Goal: Task Accomplishment & Management: Use online tool/utility

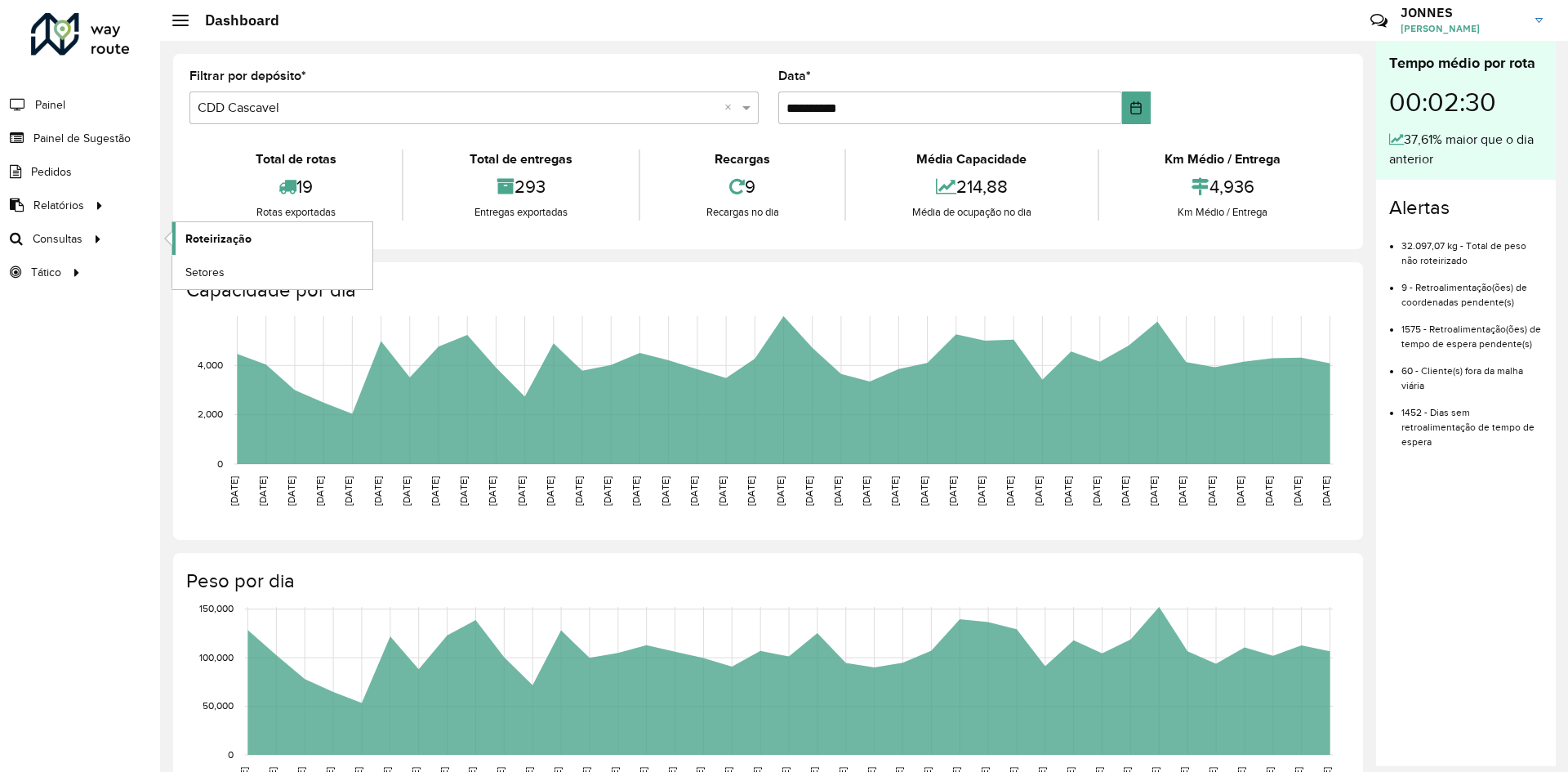
click at [230, 245] on span "Roteirização" at bounding box center [219, 239] width 66 height 17
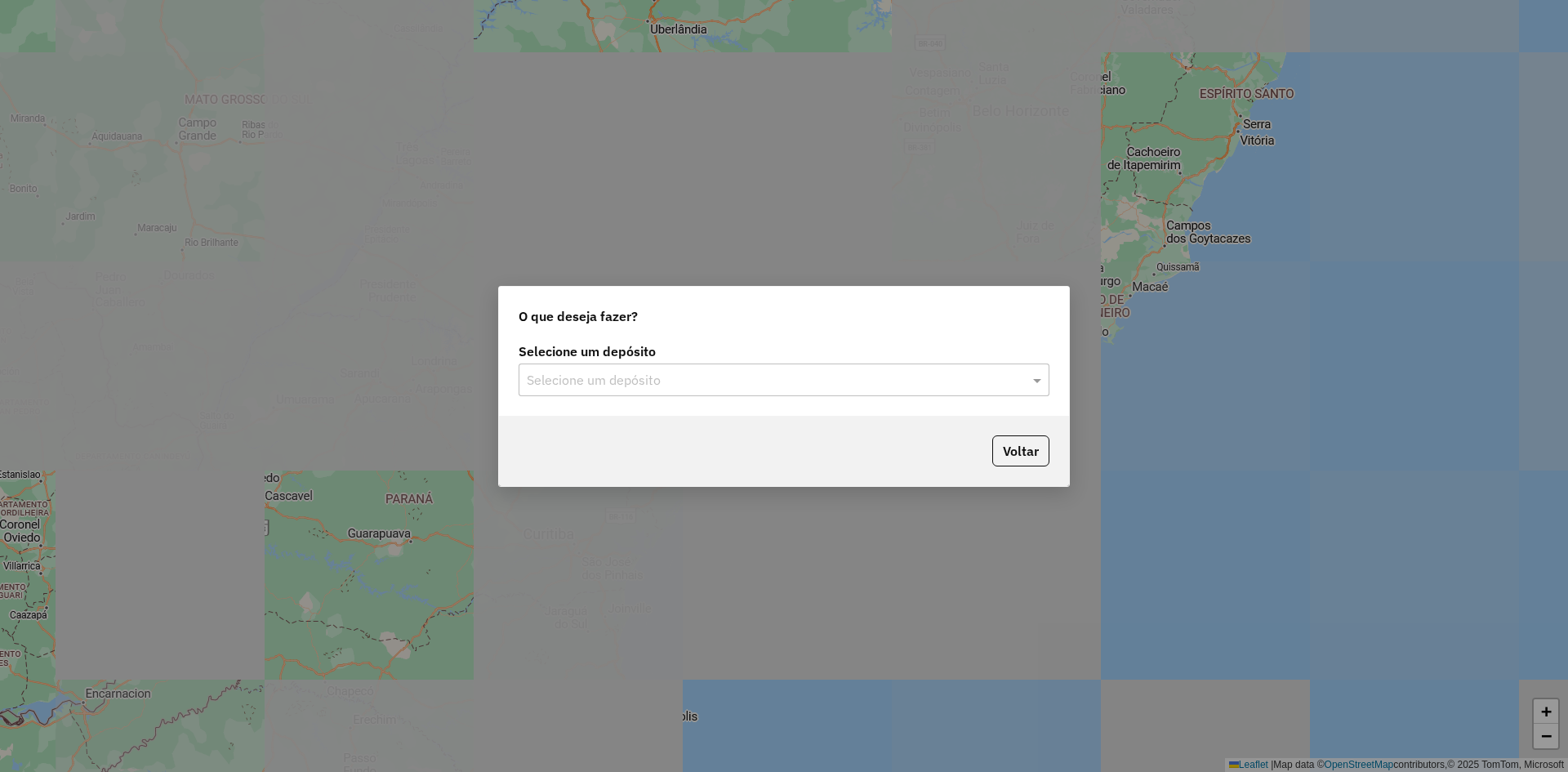
click at [830, 381] on input "text" at bounding box center [767, 380] width 482 height 20
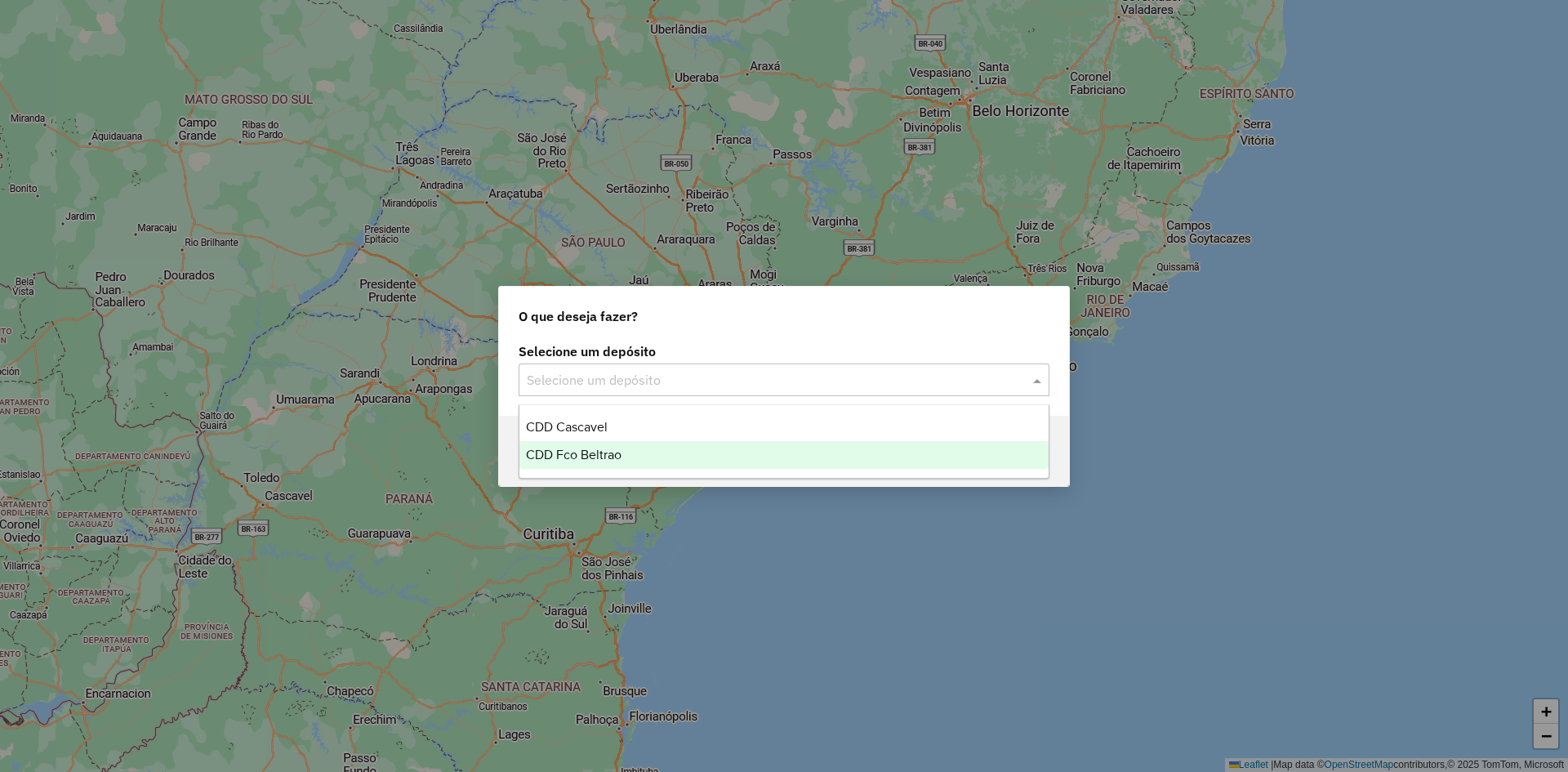
click at [611, 452] on span "CDD Fco Beltrao" at bounding box center [573, 455] width 95 height 14
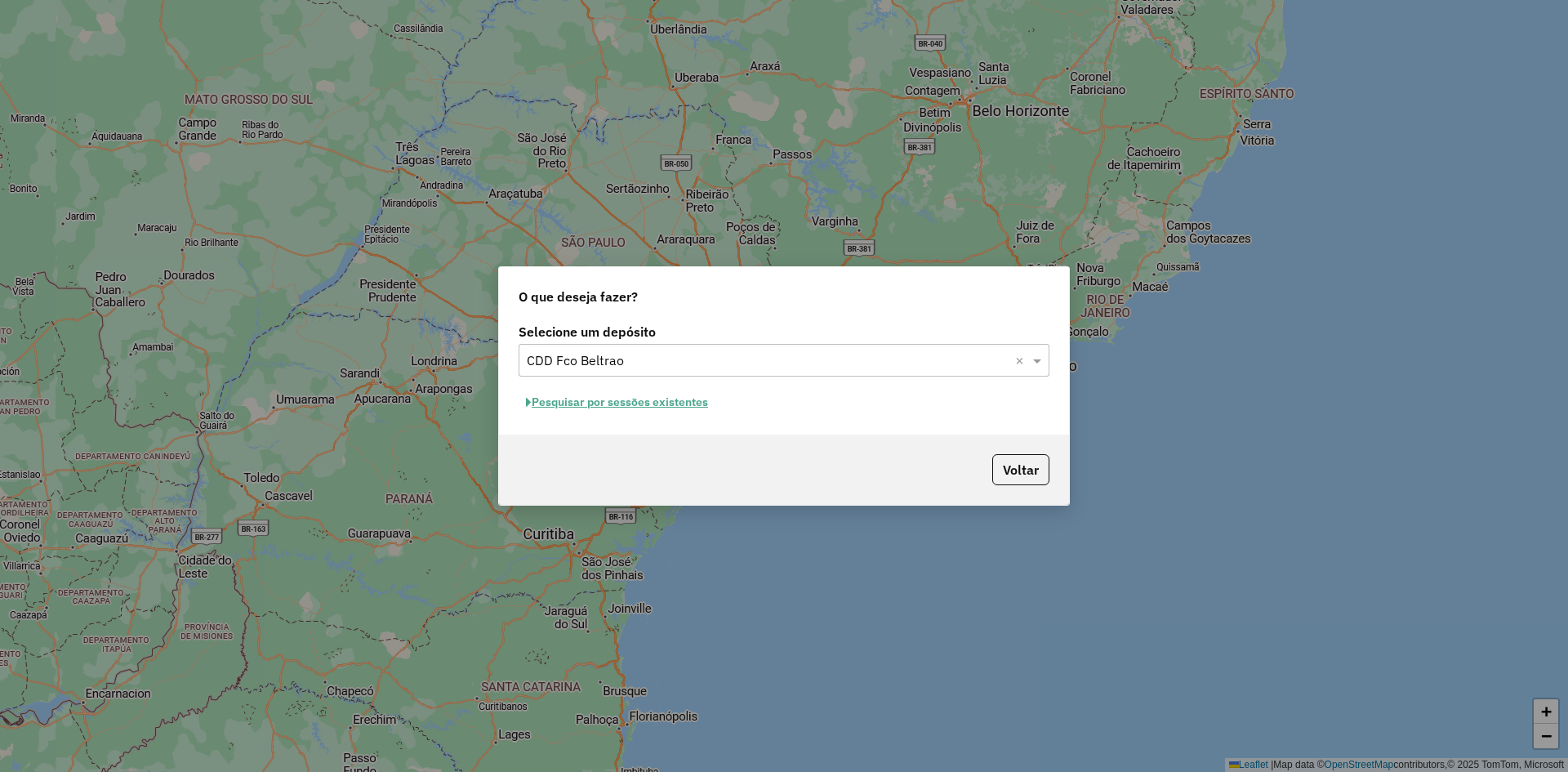
click at [659, 403] on button "Pesquisar por sessões existentes" at bounding box center [616, 403] width 197 height 26
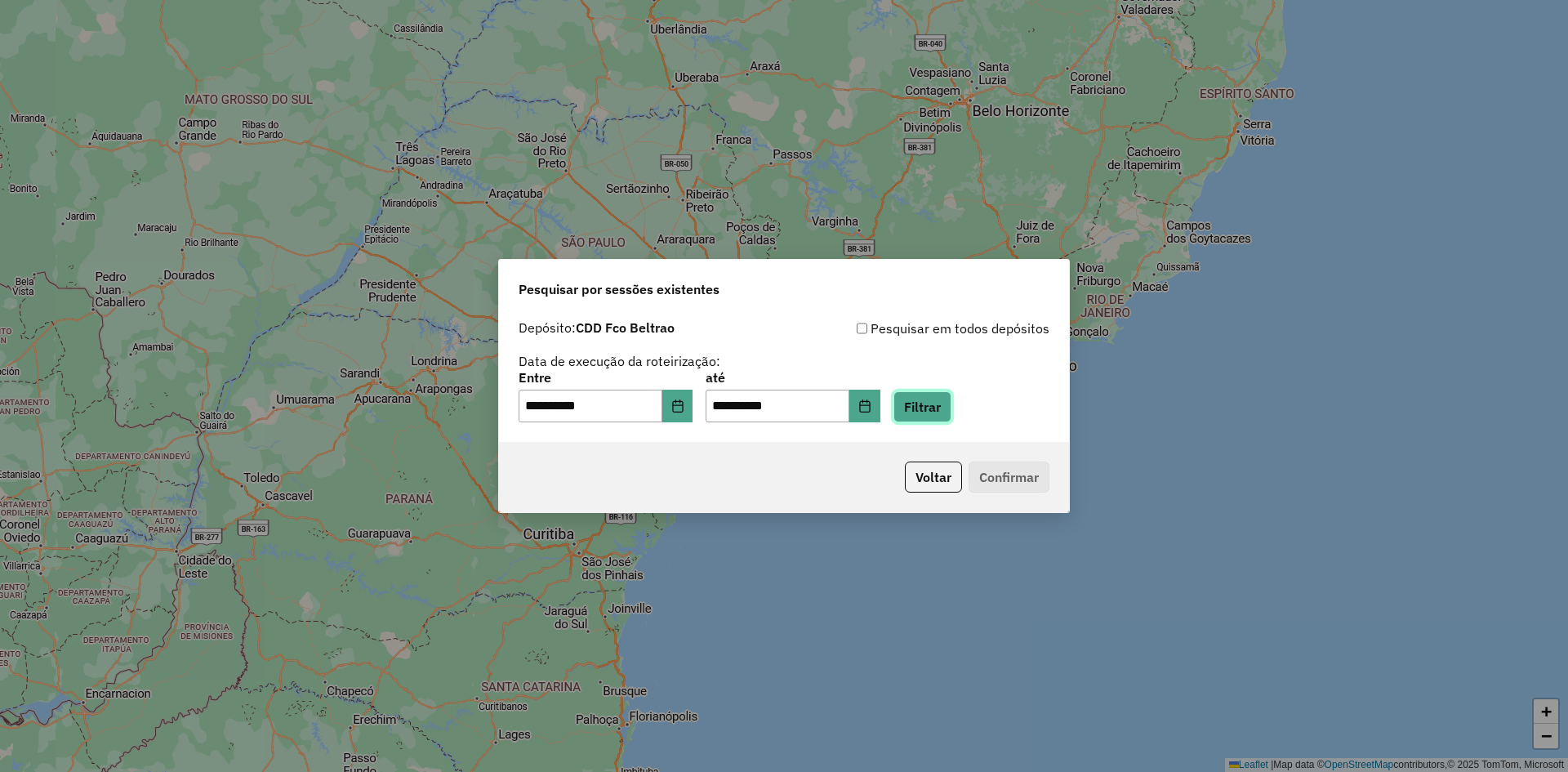
click at [950, 402] on button "Filtrar" at bounding box center [922, 407] width 58 height 31
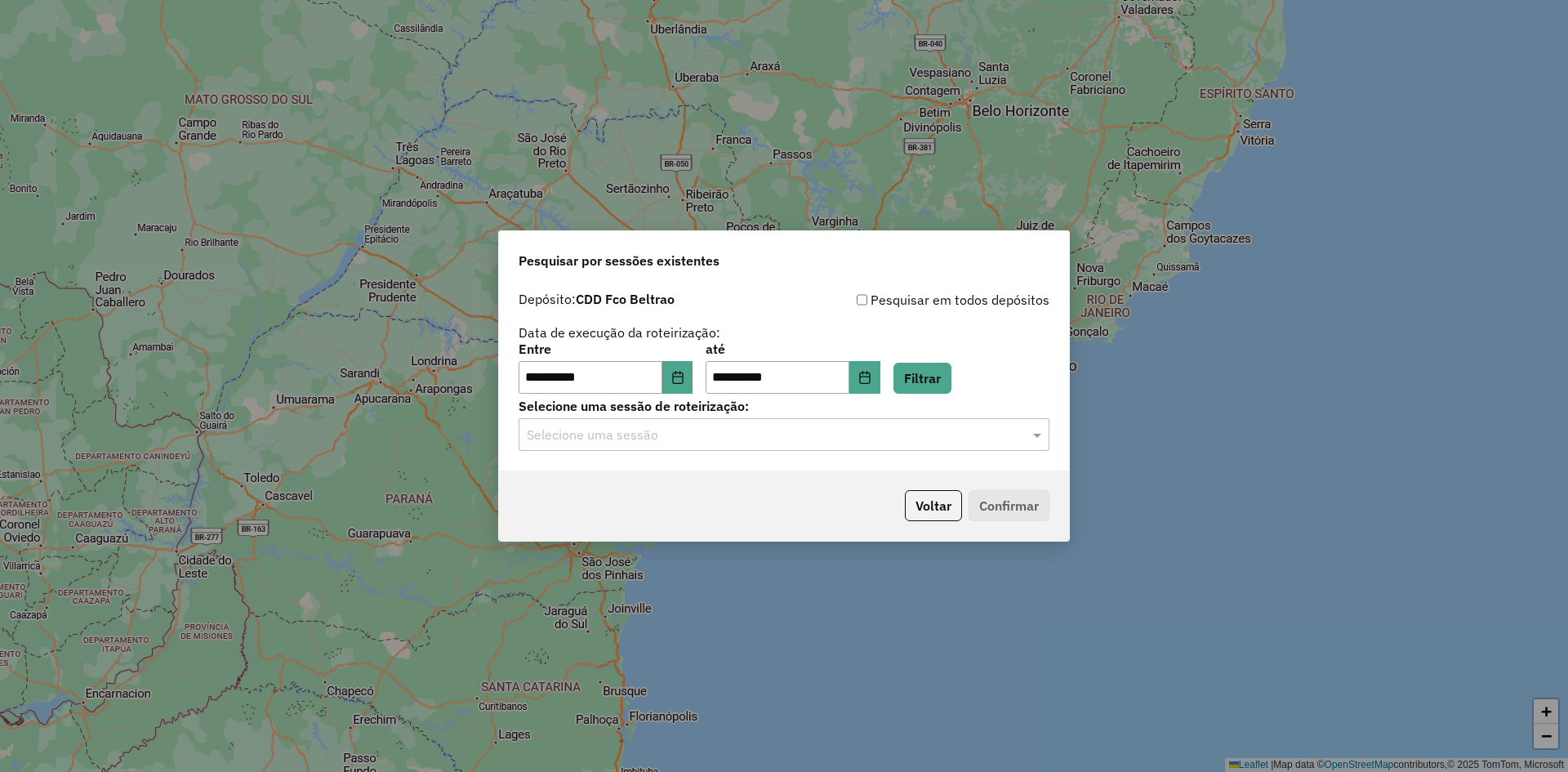
click at [667, 444] on hb-app "**********" at bounding box center [784, 386] width 1568 height 772
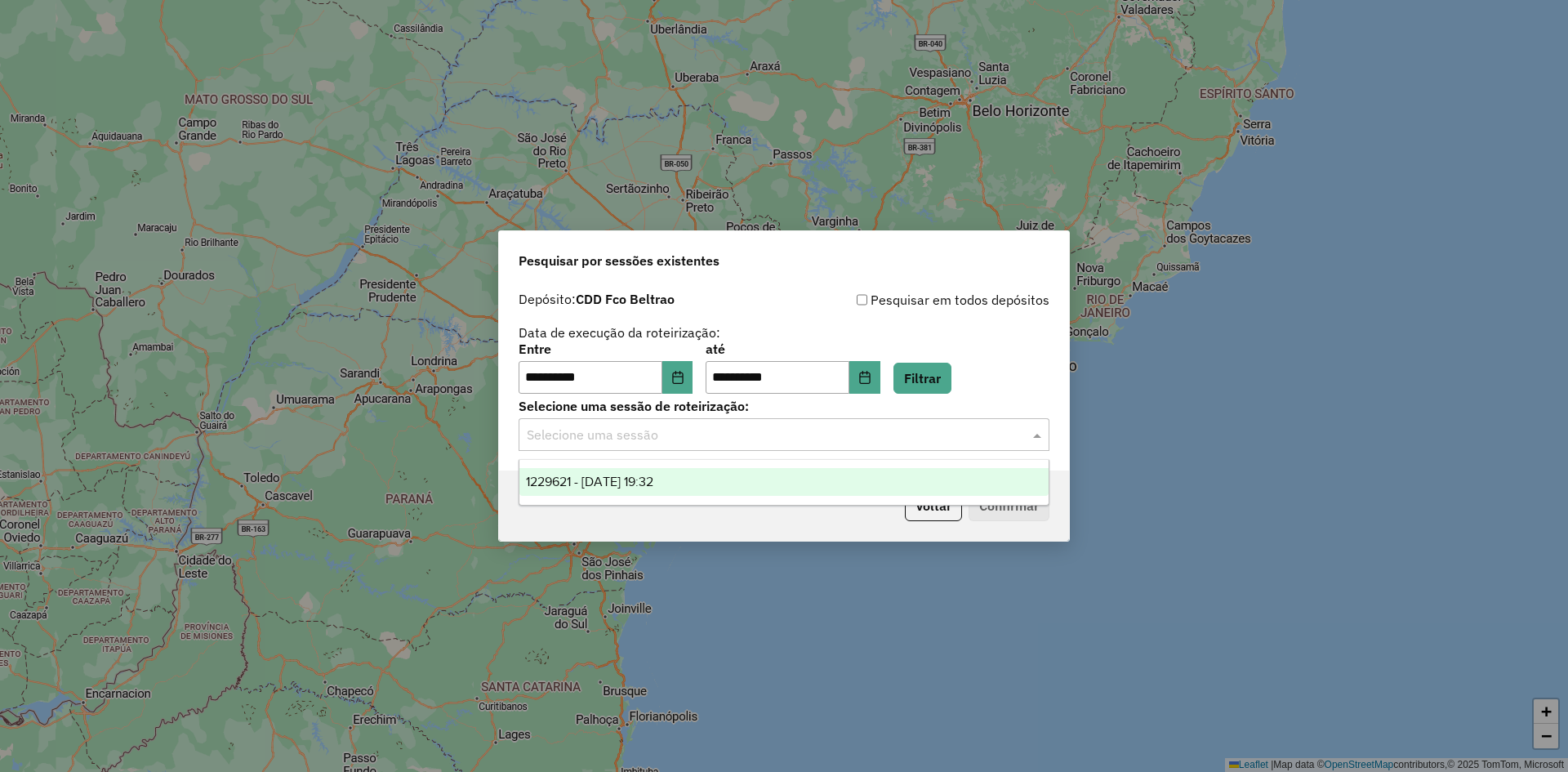
click at [667, 444] on div "Selecione uma sessão" at bounding box center [784, 434] width 531 height 32
click at [639, 476] on span "1229621 - 14/08/2025 19:32" at bounding box center [590, 482] width 128 height 14
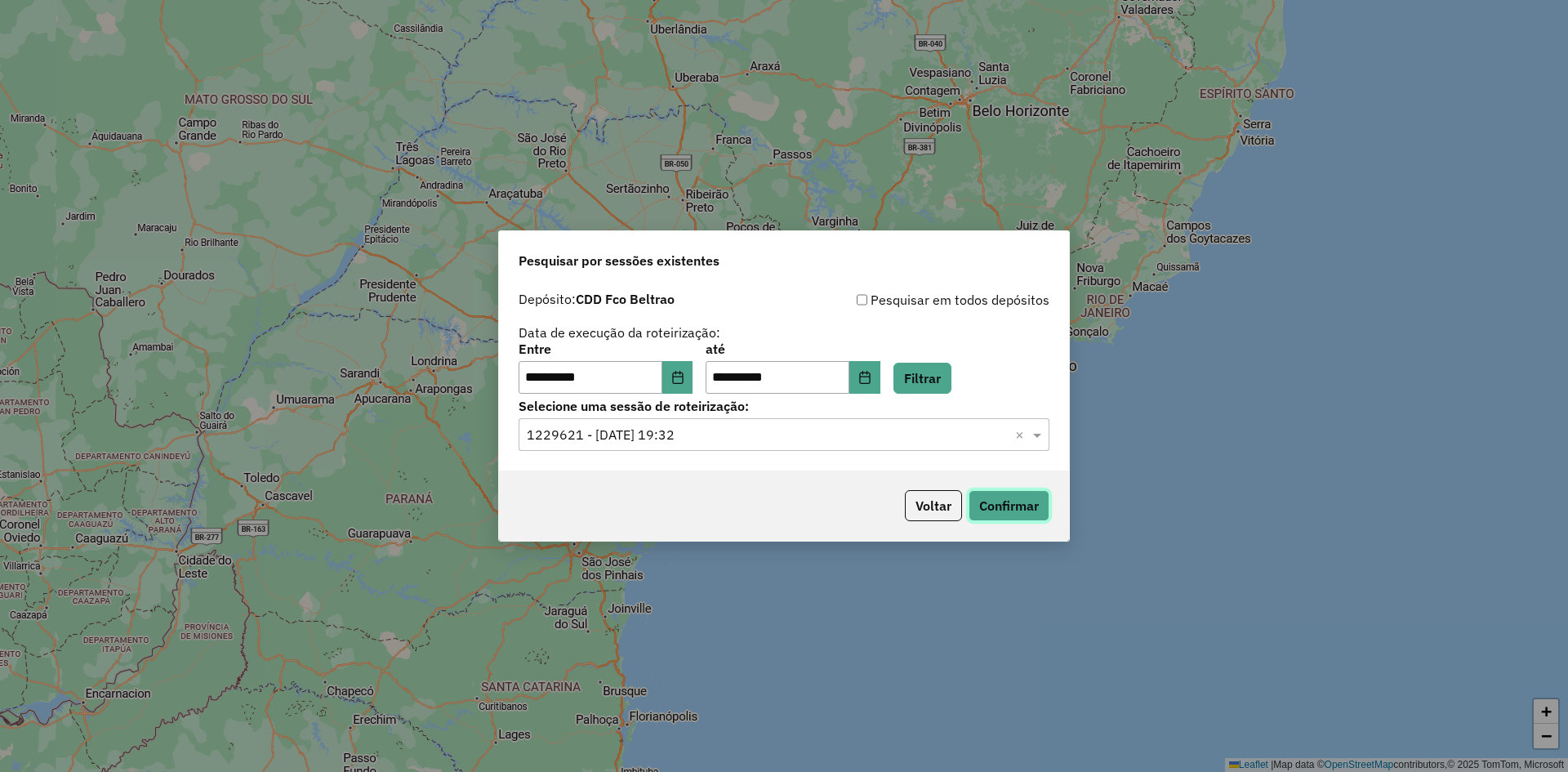
click at [1007, 500] on button "Confirmar" at bounding box center [1008, 506] width 81 height 31
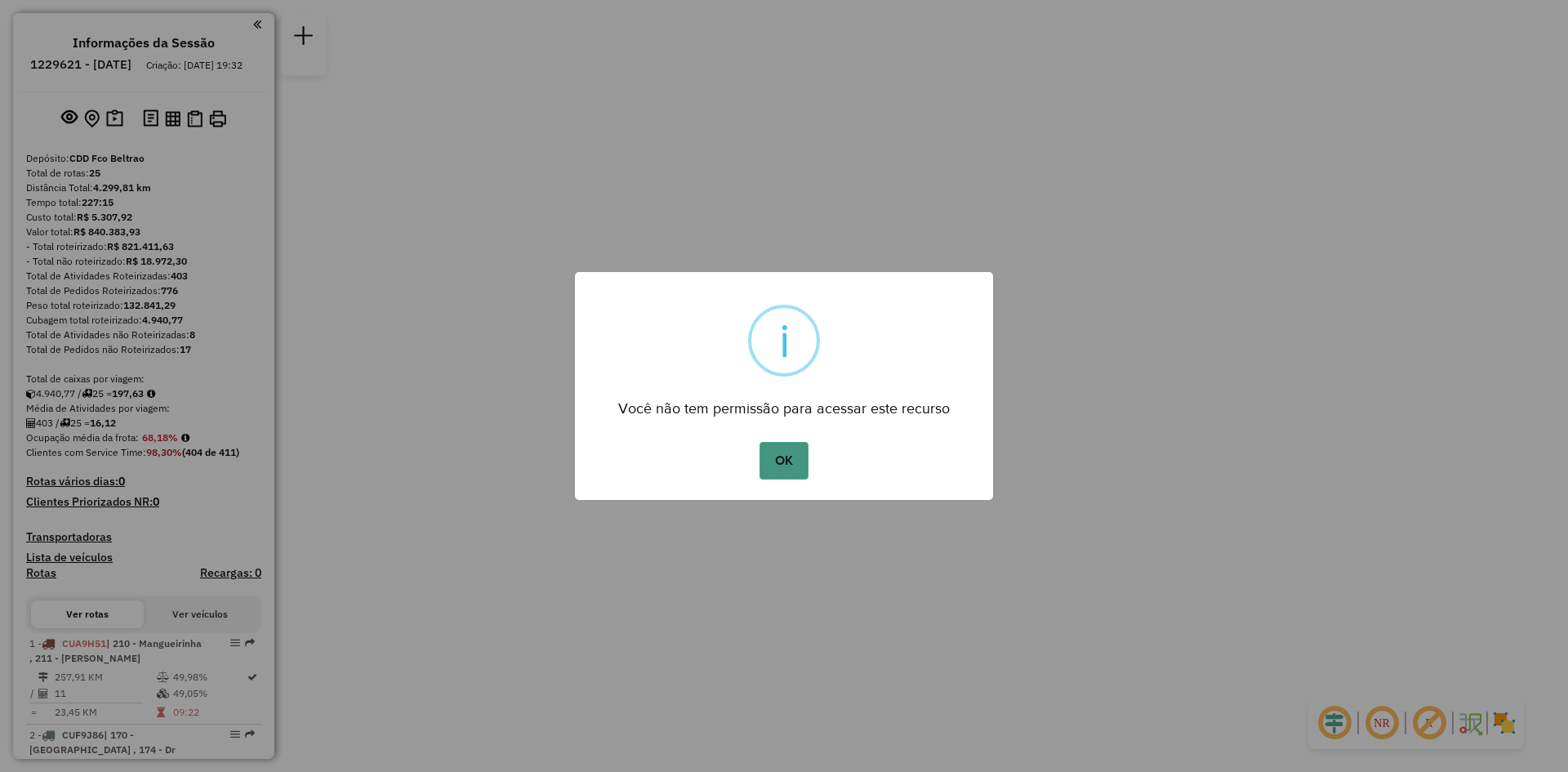
click at [779, 466] on button "OK" at bounding box center [784, 460] width 48 height 37
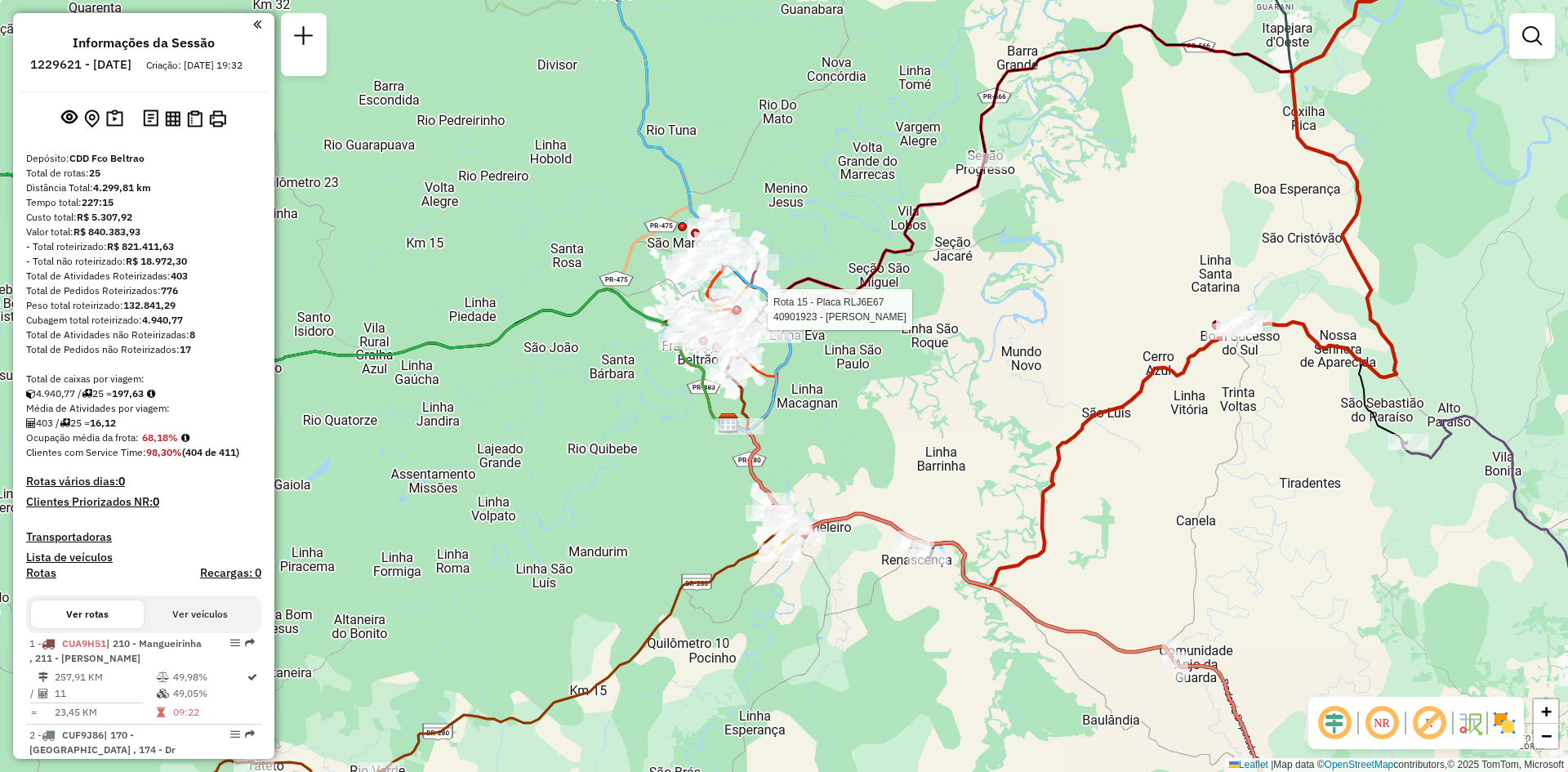
select select "**********"
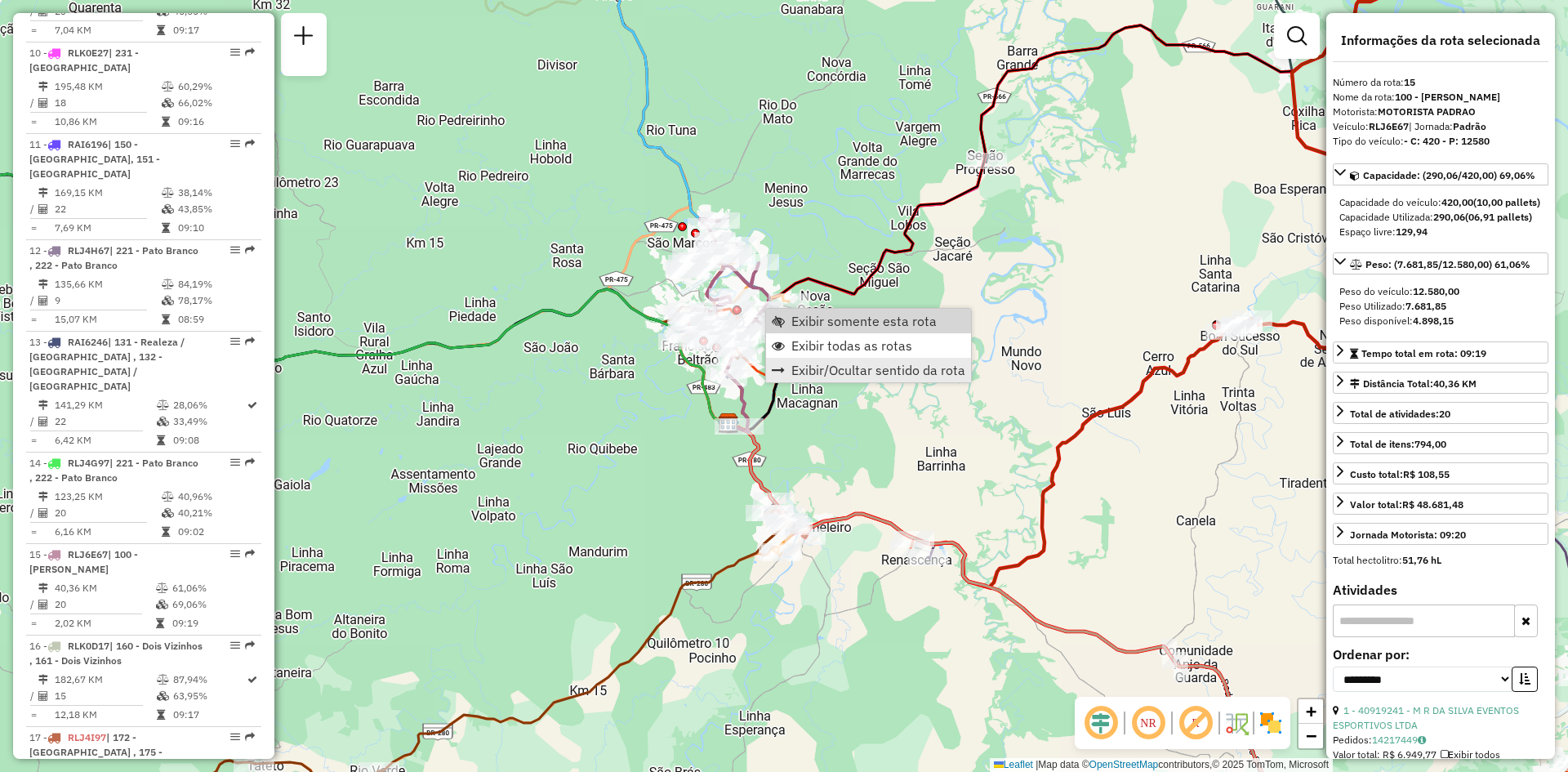
scroll to position [1945, 0]
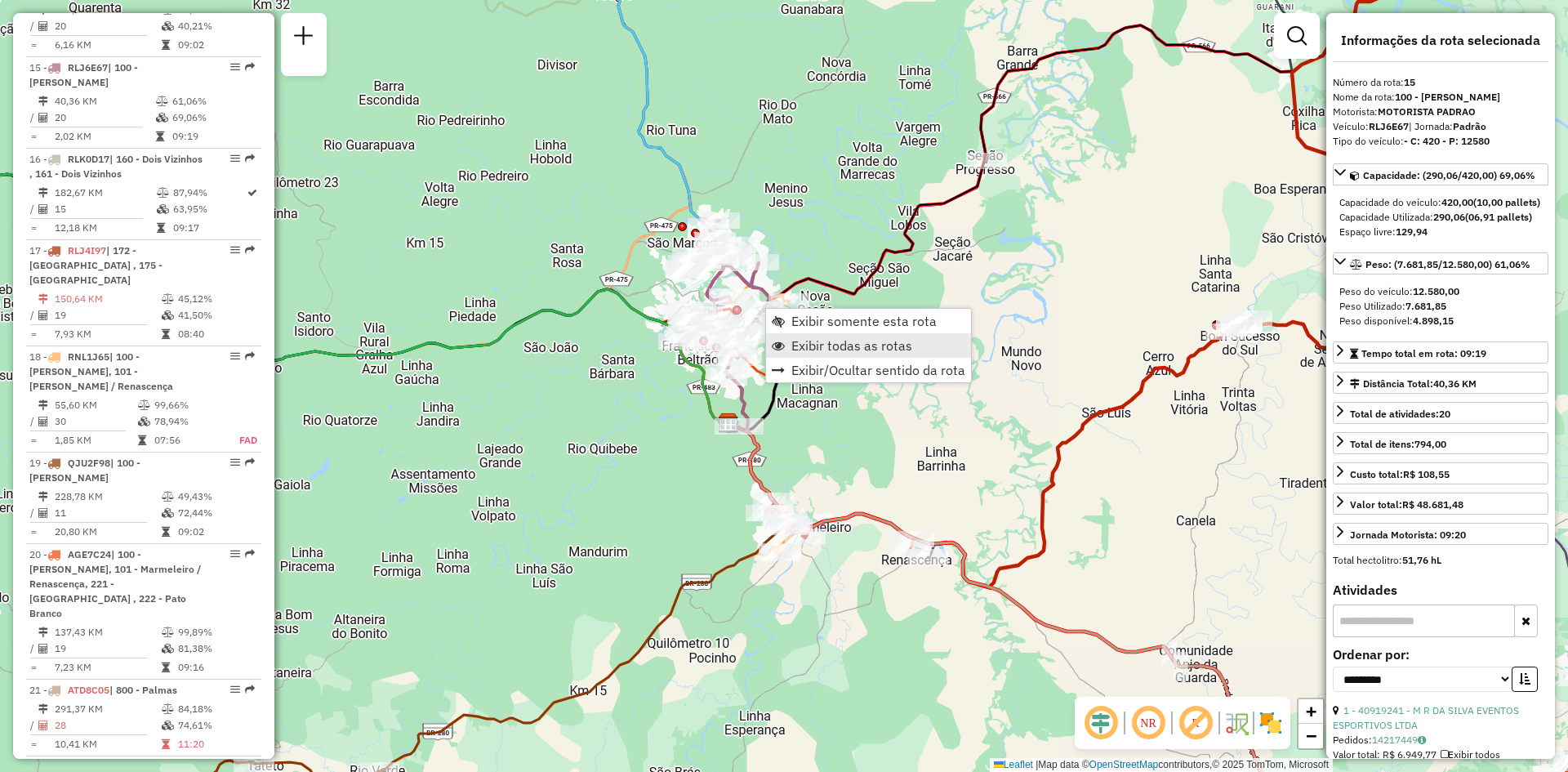
click at [833, 352] on span "Exibir todas as rotas" at bounding box center [852, 345] width 121 height 13
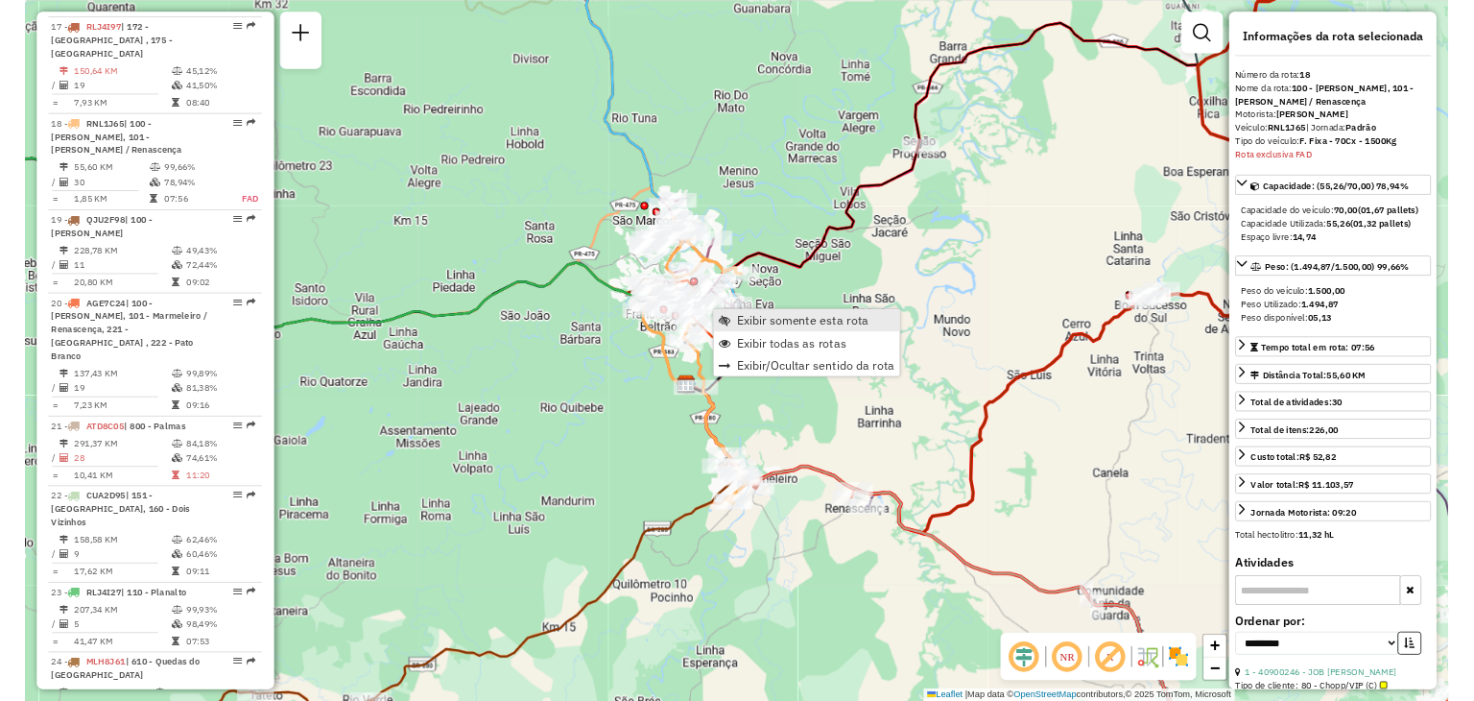
scroll to position [2608, 0]
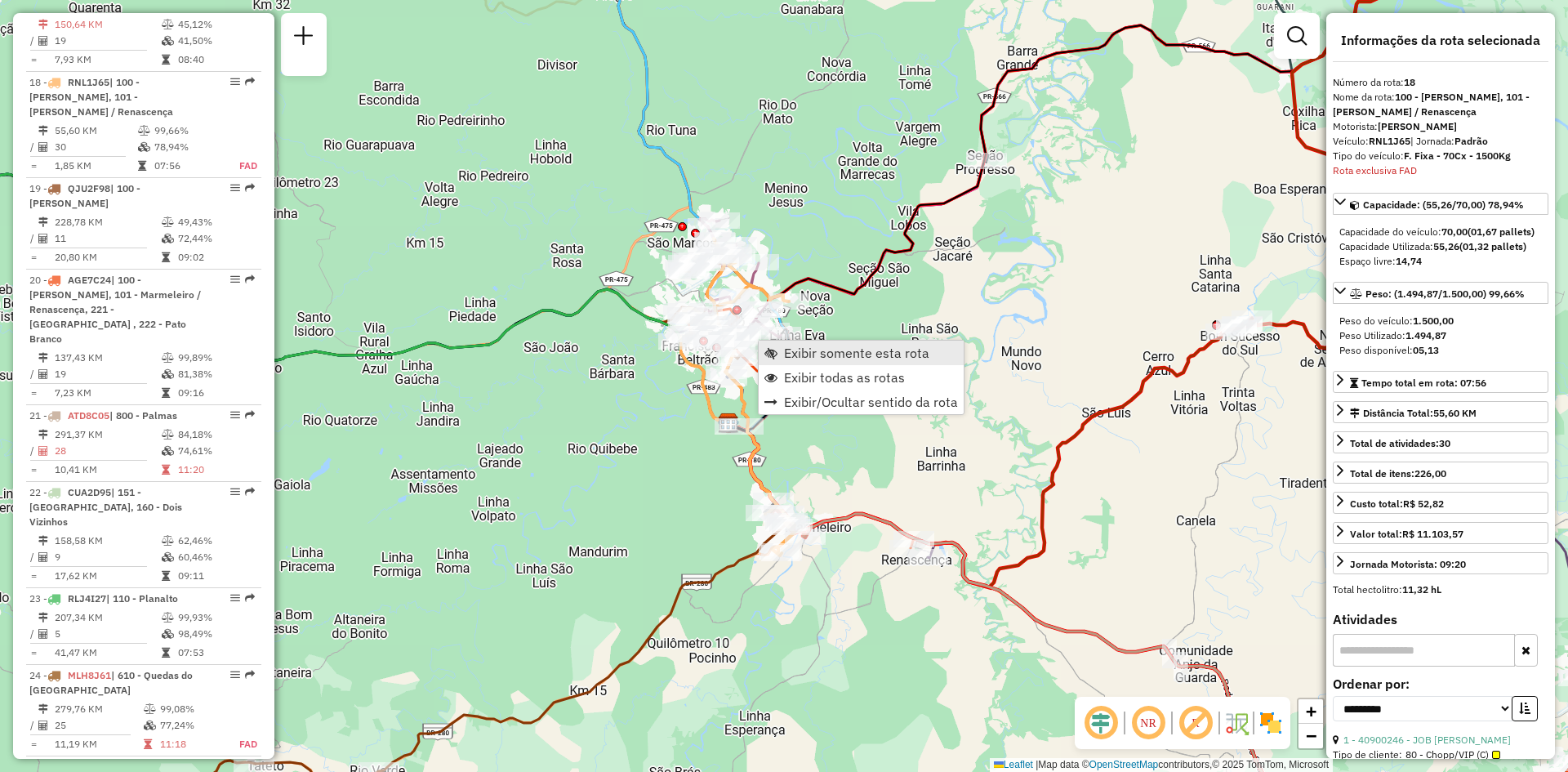
click at [801, 353] on span "Exibir somente esta rota" at bounding box center [856, 352] width 145 height 13
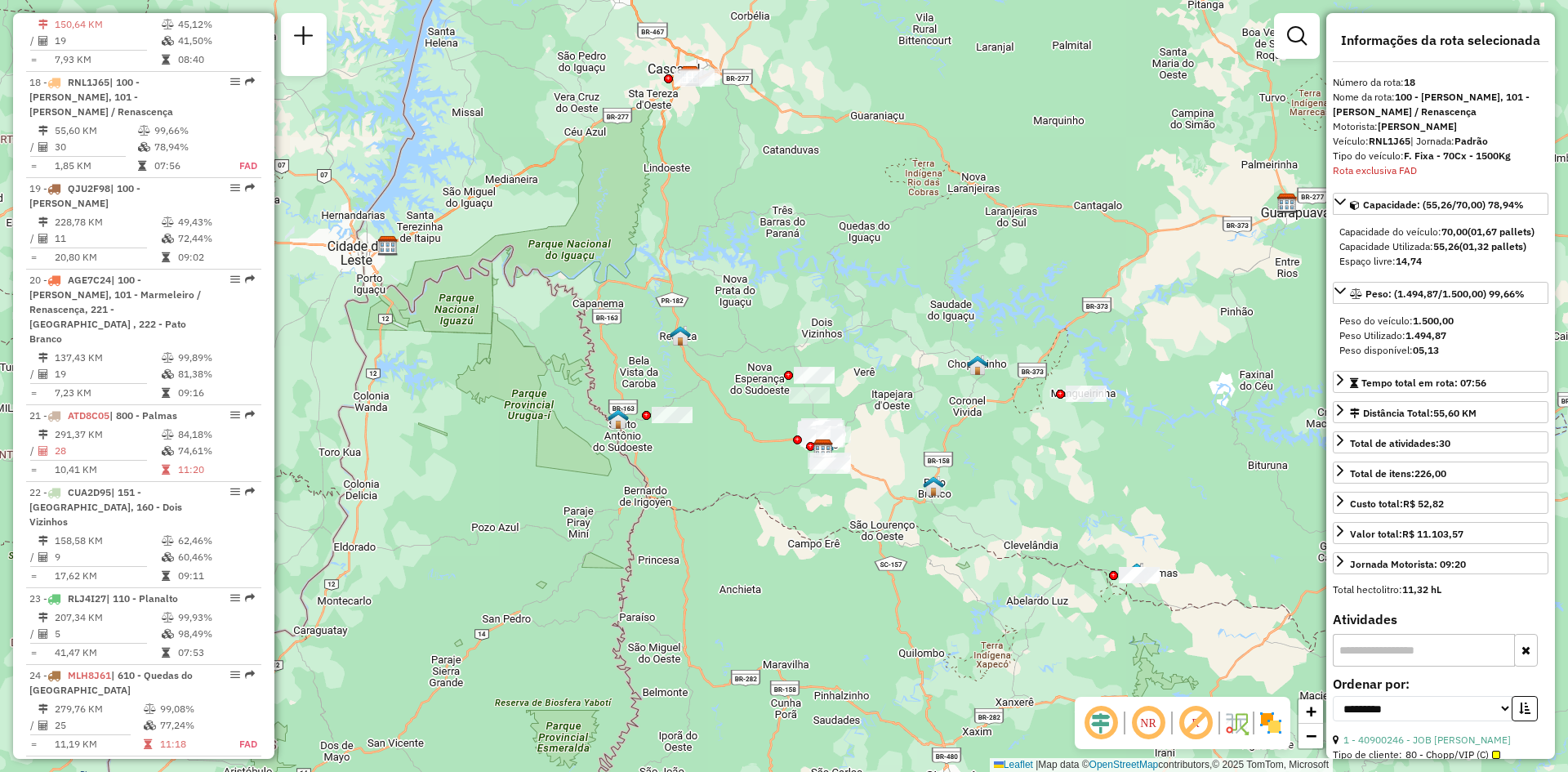
drag, startPoint x: 810, startPoint y: 239, endPoint x: 863, endPoint y: 365, distance: 136.7
click at [863, 365] on div "Janela de atendimento Grade de atendimento Capacidade Transportadoras Veículos …" at bounding box center [784, 386] width 1568 height 772
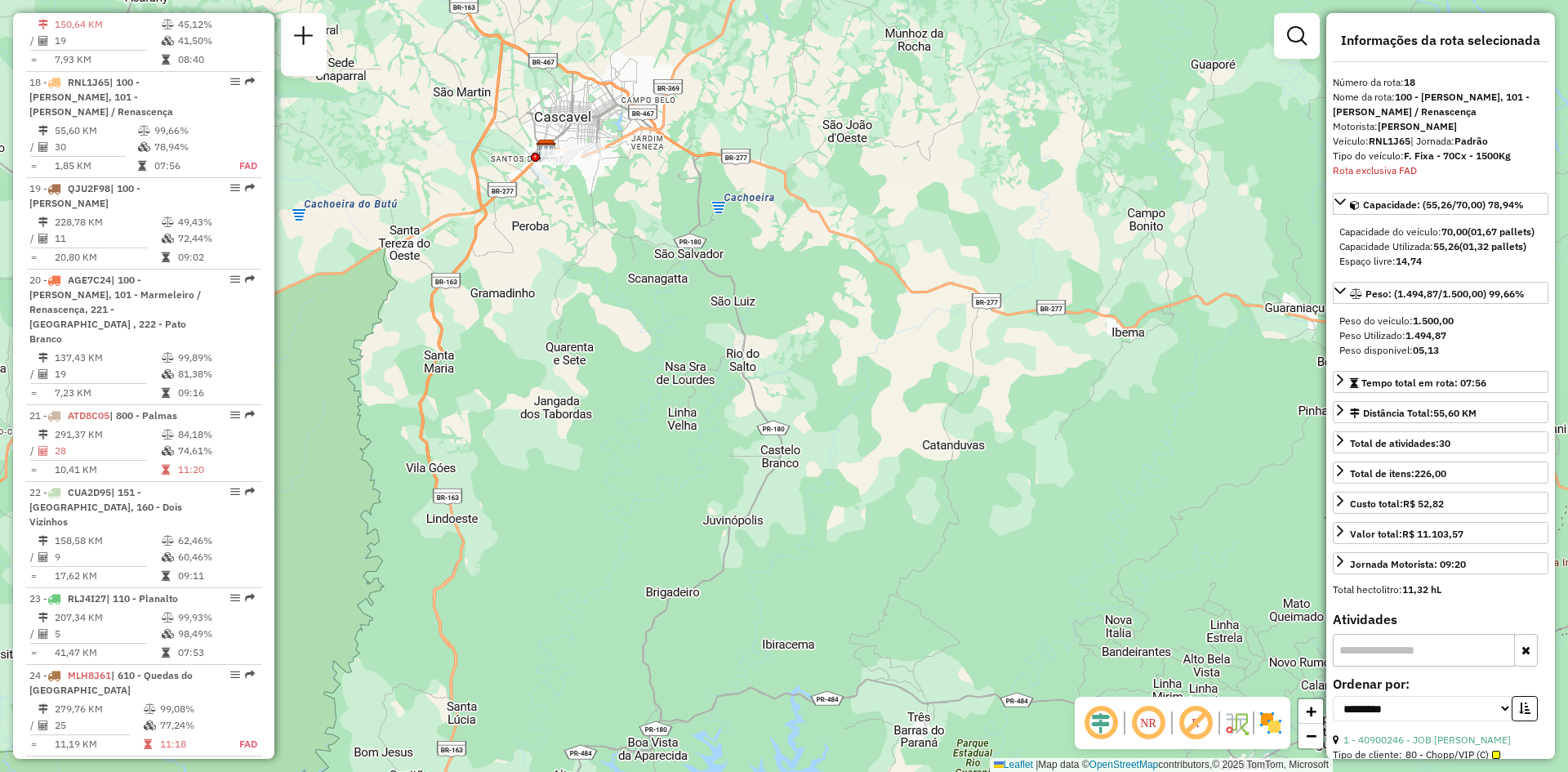
click at [596, 186] on div "Janela de atendimento Grade de atendimento Capacidade Transportadoras Veículos …" at bounding box center [784, 386] width 1568 height 772
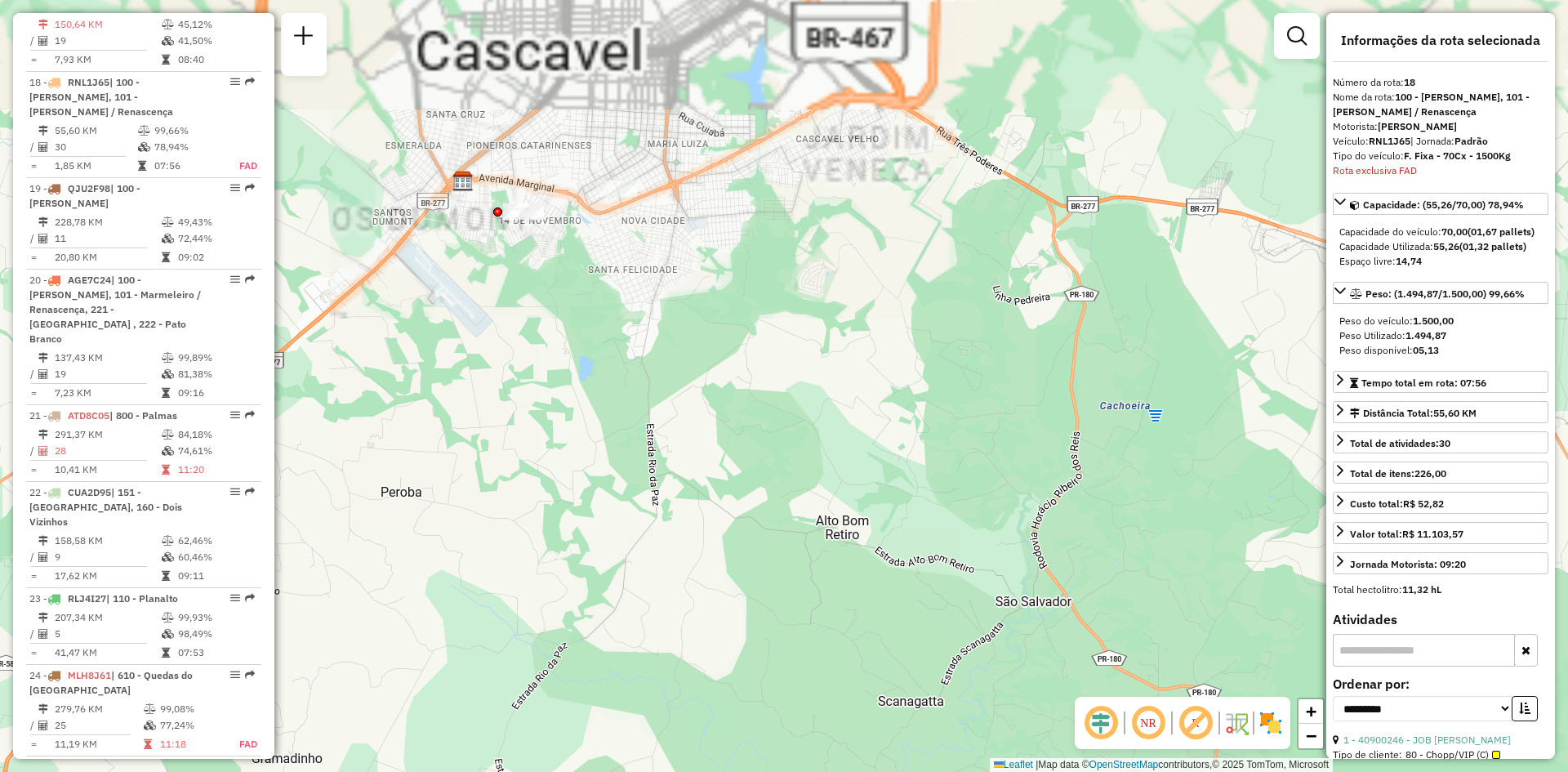
drag, startPoint x: 569, startPoint y: 239, endPoint x: 591, endPoint y: 278, distance: 44.8
click at [591, 278] on div "Janela de atendimento Grade de atendimento Capacidade Transportadoras Veículos …" at bounding box center [784, 386] width 1568 height 772
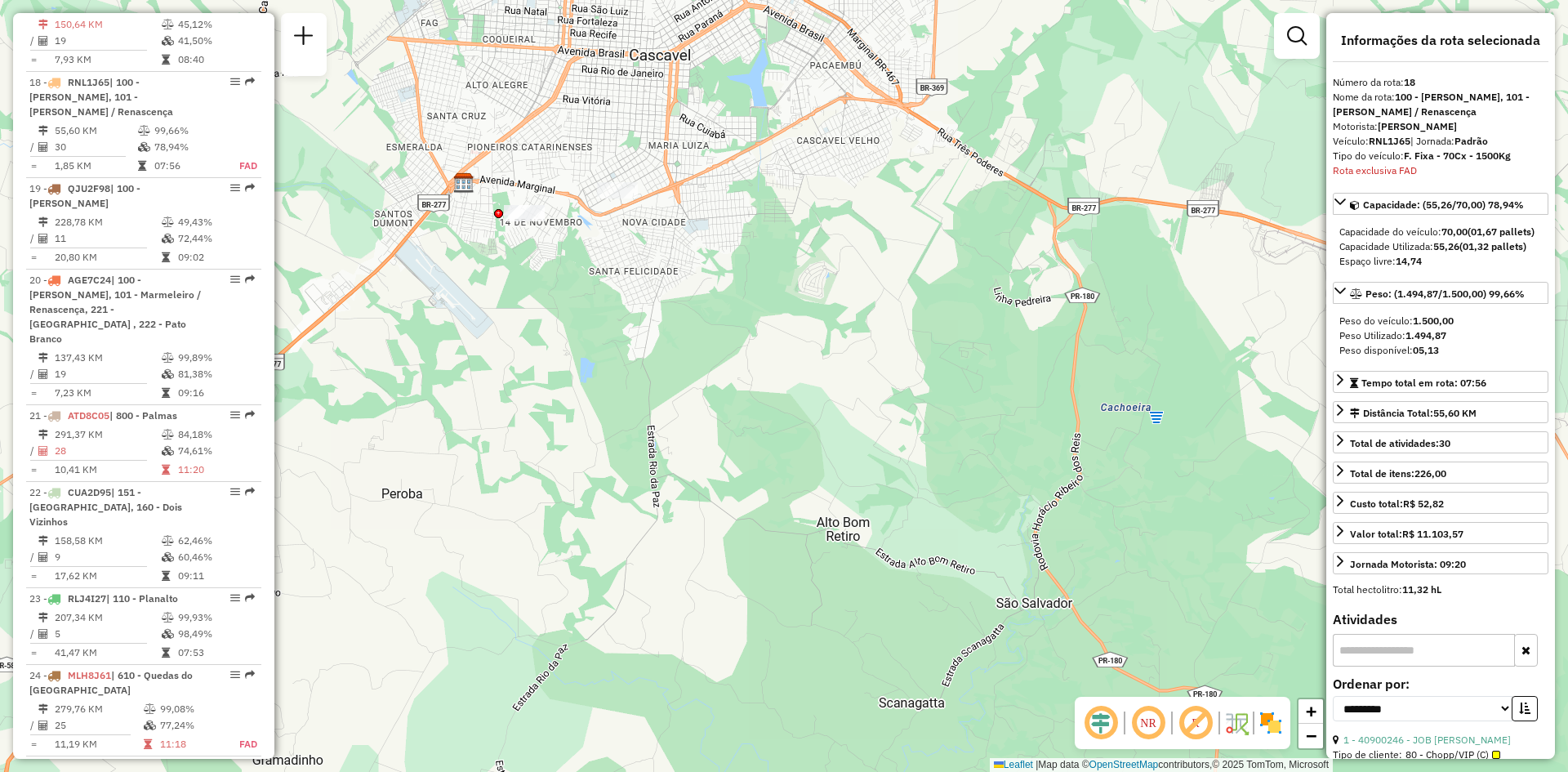
click at [849, 426] on div "Janela de atendimento Grade de atendimento Capacidade Transportadoras Veículos …" at bounding box center [784, 386] width 1568 height 772
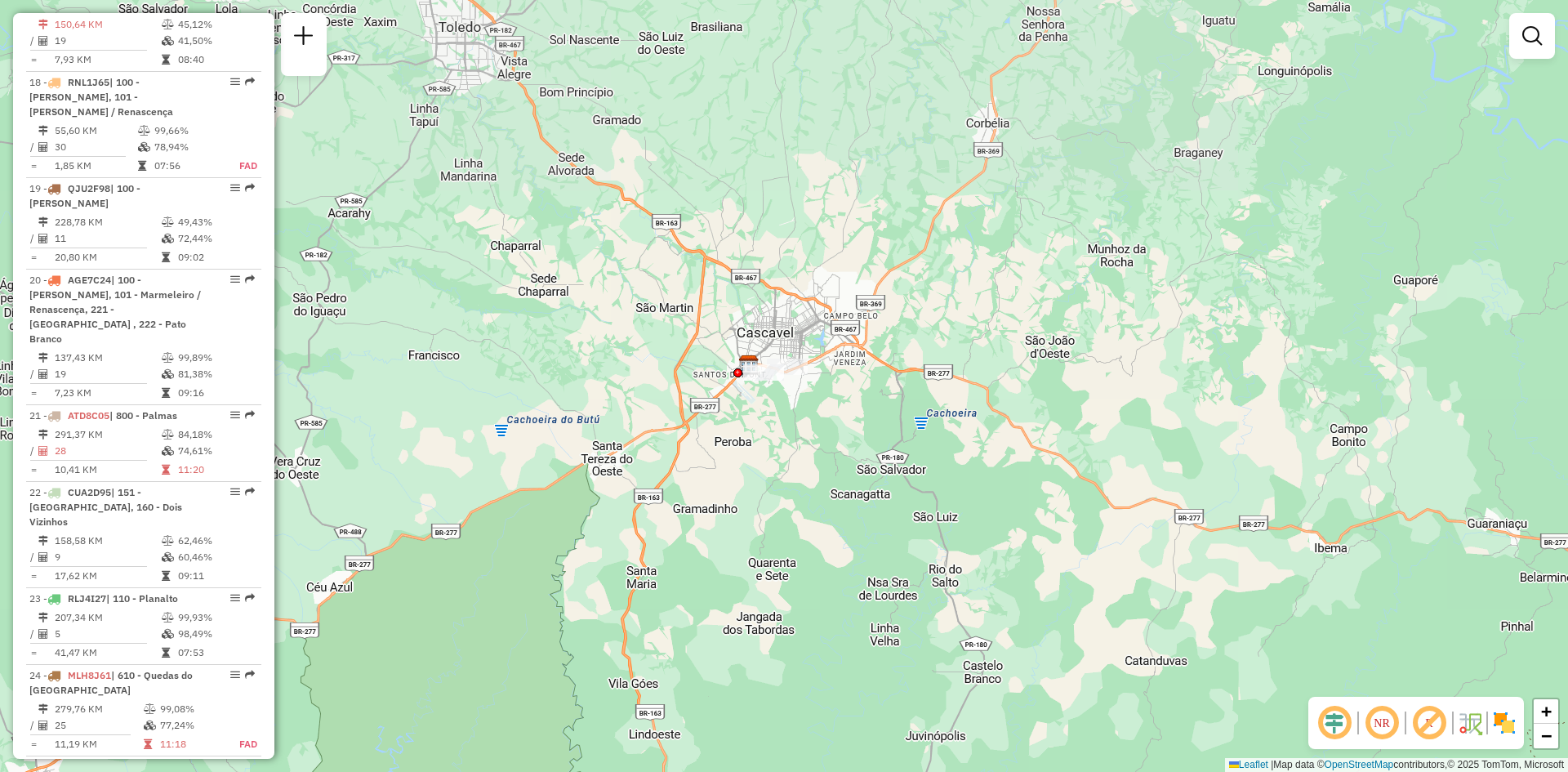
drag, startPoint x: 963, startPoint y: 563, endPoint x: 809, endPoint y: 307, distance: 298.8
click at [839, 377] on div "Janela de atendimento Grade de atendimento Capacidade Transportadoras Veículos …" at bounding box center [784, 386] width 1568 height 772
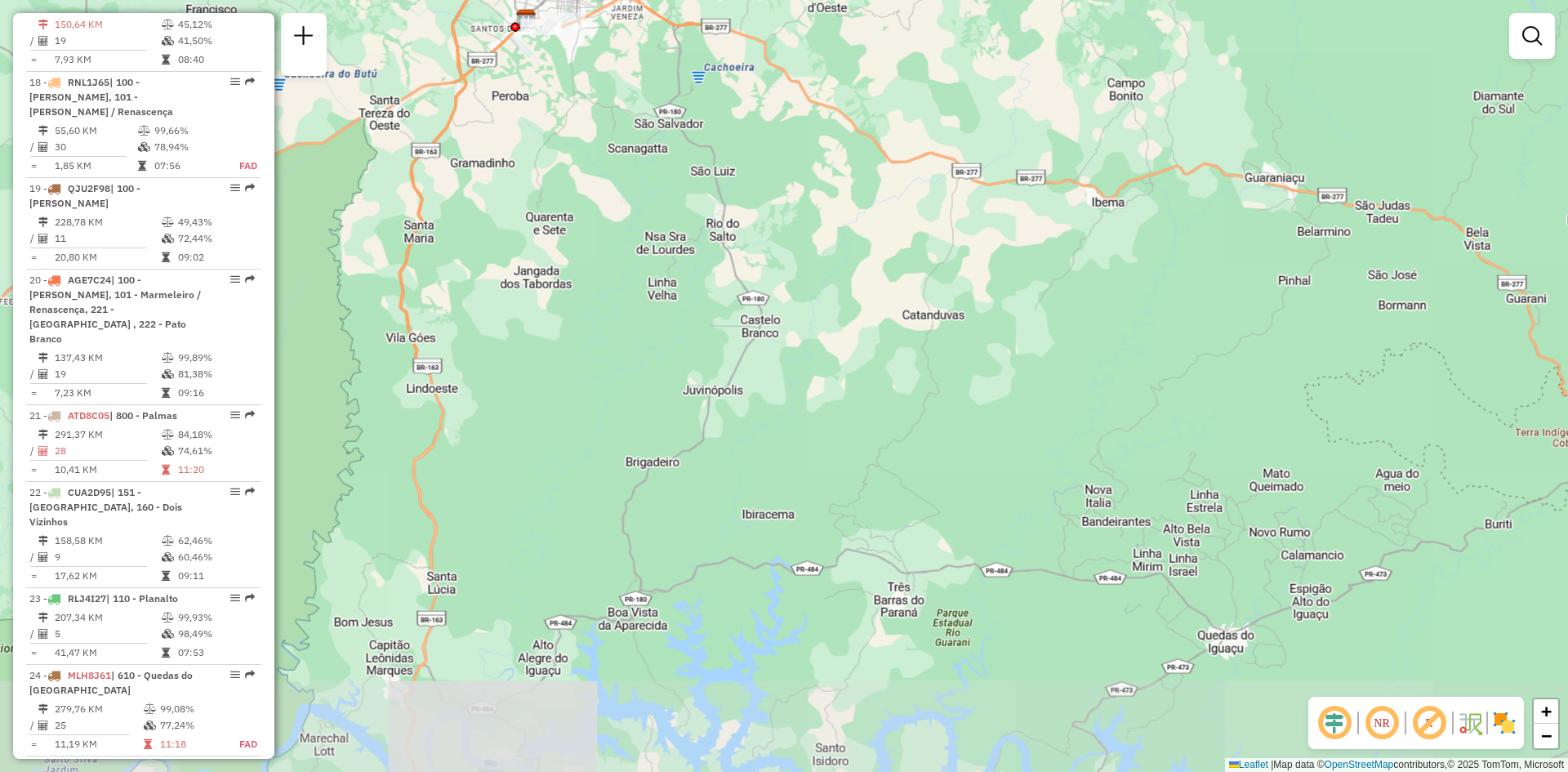
drag, startPoint x: 945, startPoint y: 521, endPoint x: 830, endPoint y: 277, distance: 269.7
click at [837, 326] on div "Janela de atendimento Grade de atendimento Capacidade Transportadoras Veículos …" at bounding box center [784, 386] width 1568 height 772
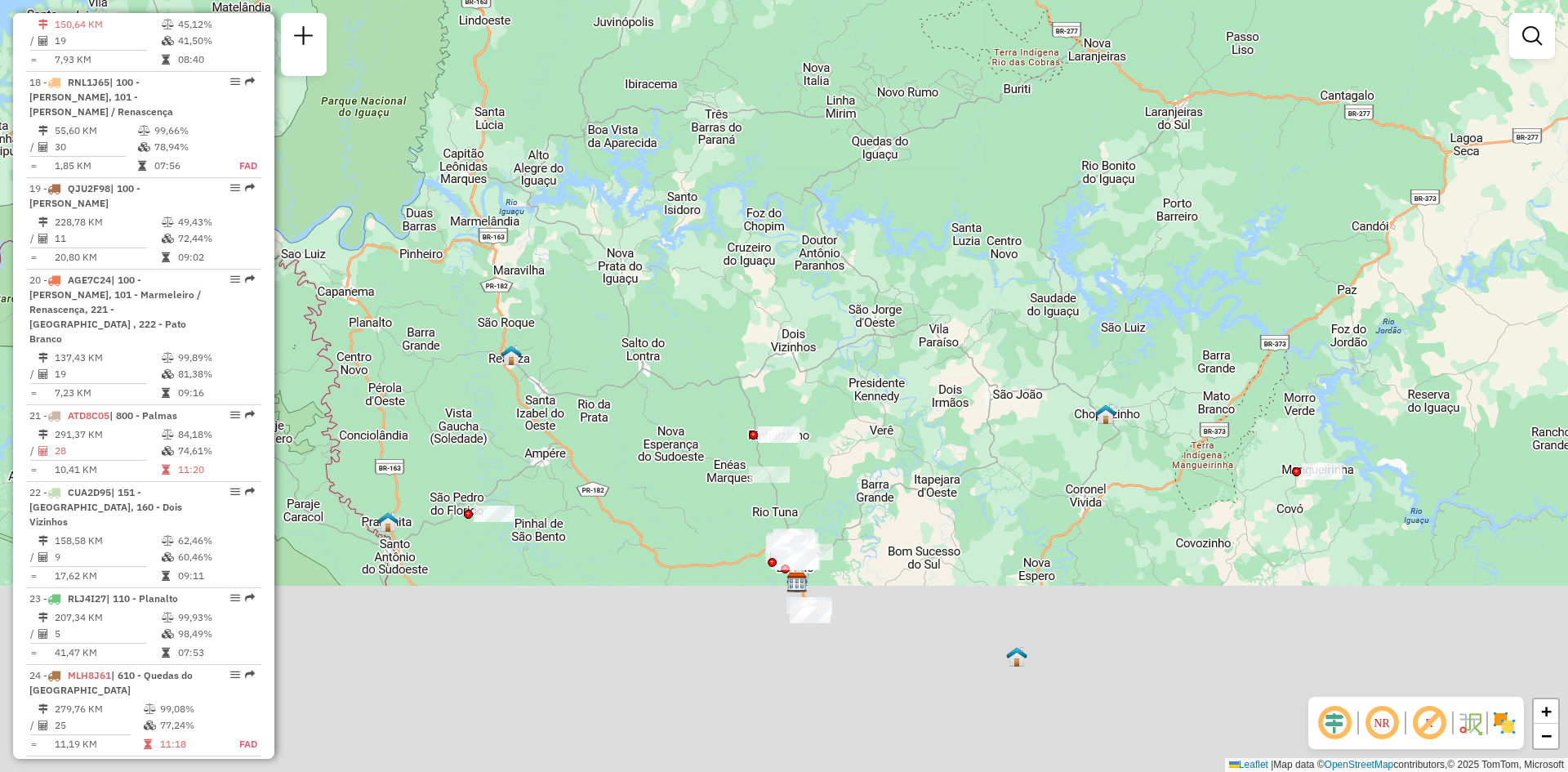
drag, startPoint x: 761, startPoint y: 558, endPoint x: 704, endPoint y: 246, distance: 317.2
click at [701, 288] on div "Janela de atendimento Grade de atendimento Capacidade Transportadoras Veículos …" at bounding box center [784, 386] width 1568 height 772
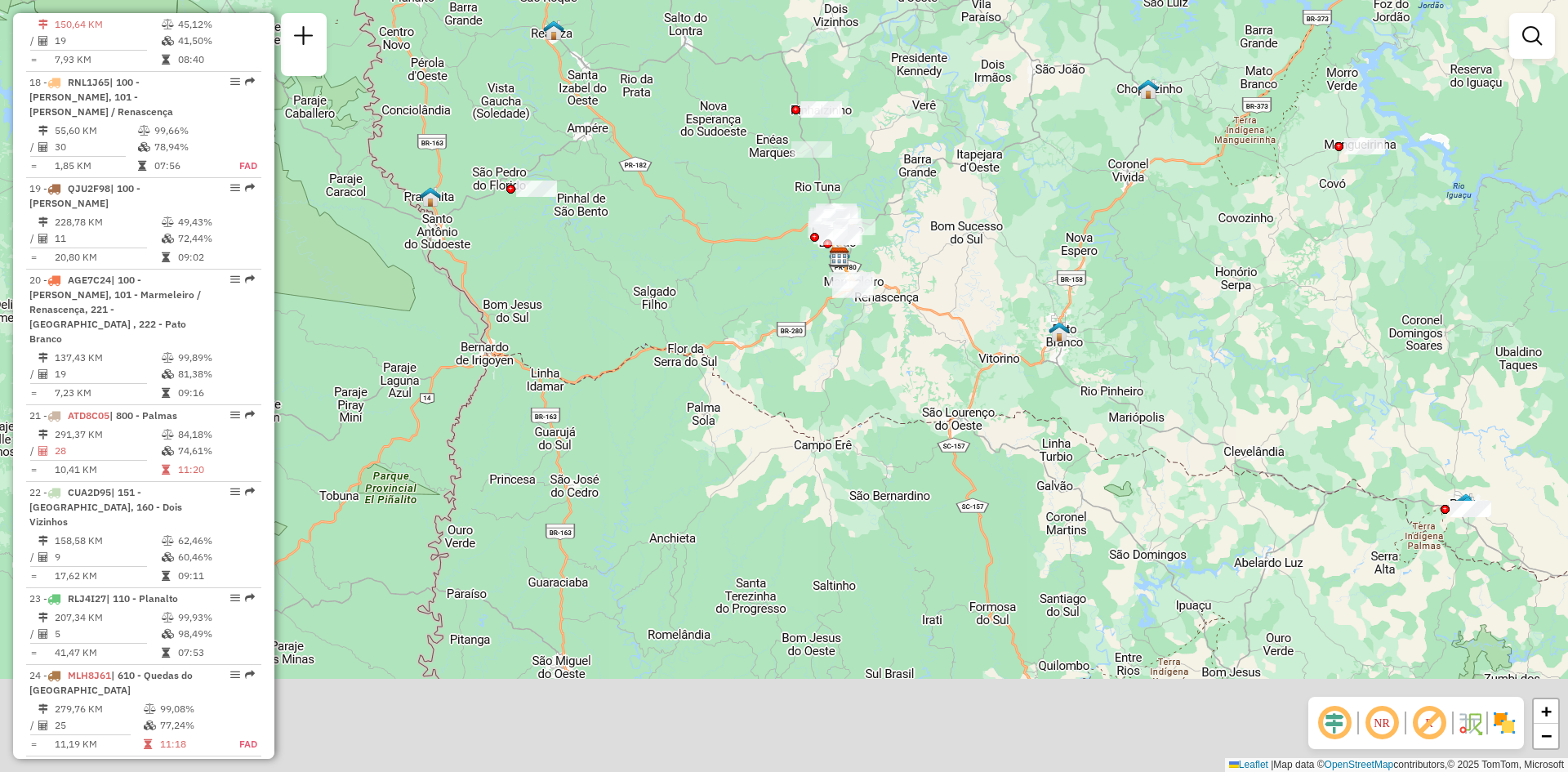
drag, startPoint x: 999, startPoint y: 456, endPoint x: 1052, endPoint y: 337, distance: 130.3
click at [1052, 337] on div "Janela de atendimento Grade de atendimento Capacidade Transportadoras Veículos …" at bounding box center [784, 386] width 1568 height 772
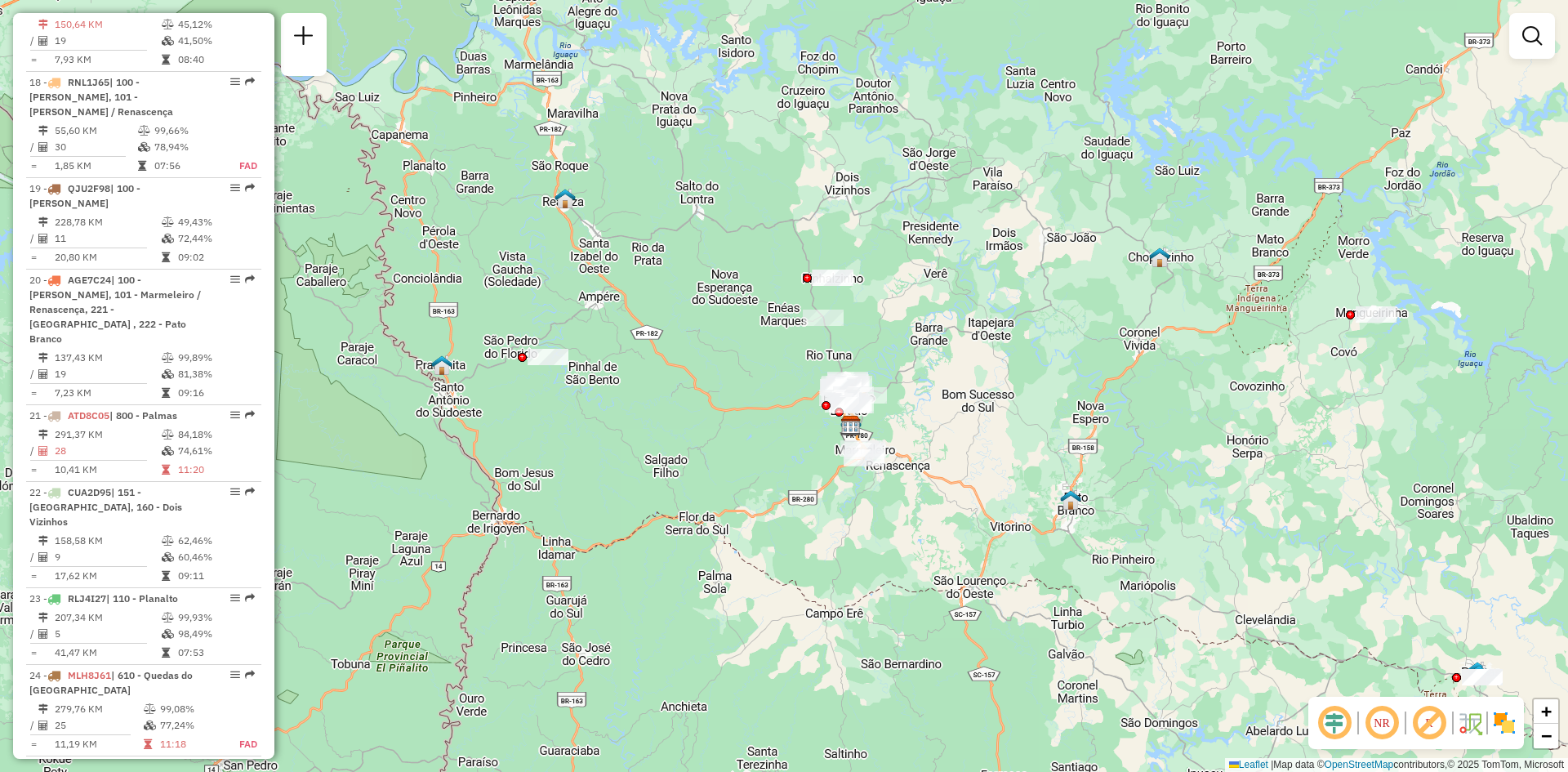
drag, startPoint x: 733, startPoint y: 203, endPoint x: 738, endPoint y: 437, distance: 234.1
click at [738, 413] on div "Janela de atendimento Grade de atendimento Capacidade Transportadoras Veículos …" at bounding box center [784, 386] width 1568 height 772
drag, startPoint x: 738, startPoint y: 437, endPoint x: 730, endPoint y: 423, distance: 16.1
click at [738, 437] on div "Janela de atendimento Grade de atendimento Capacidade Transportadoras Veículos …" at bounding box center [784, 386] width 1568 height 772
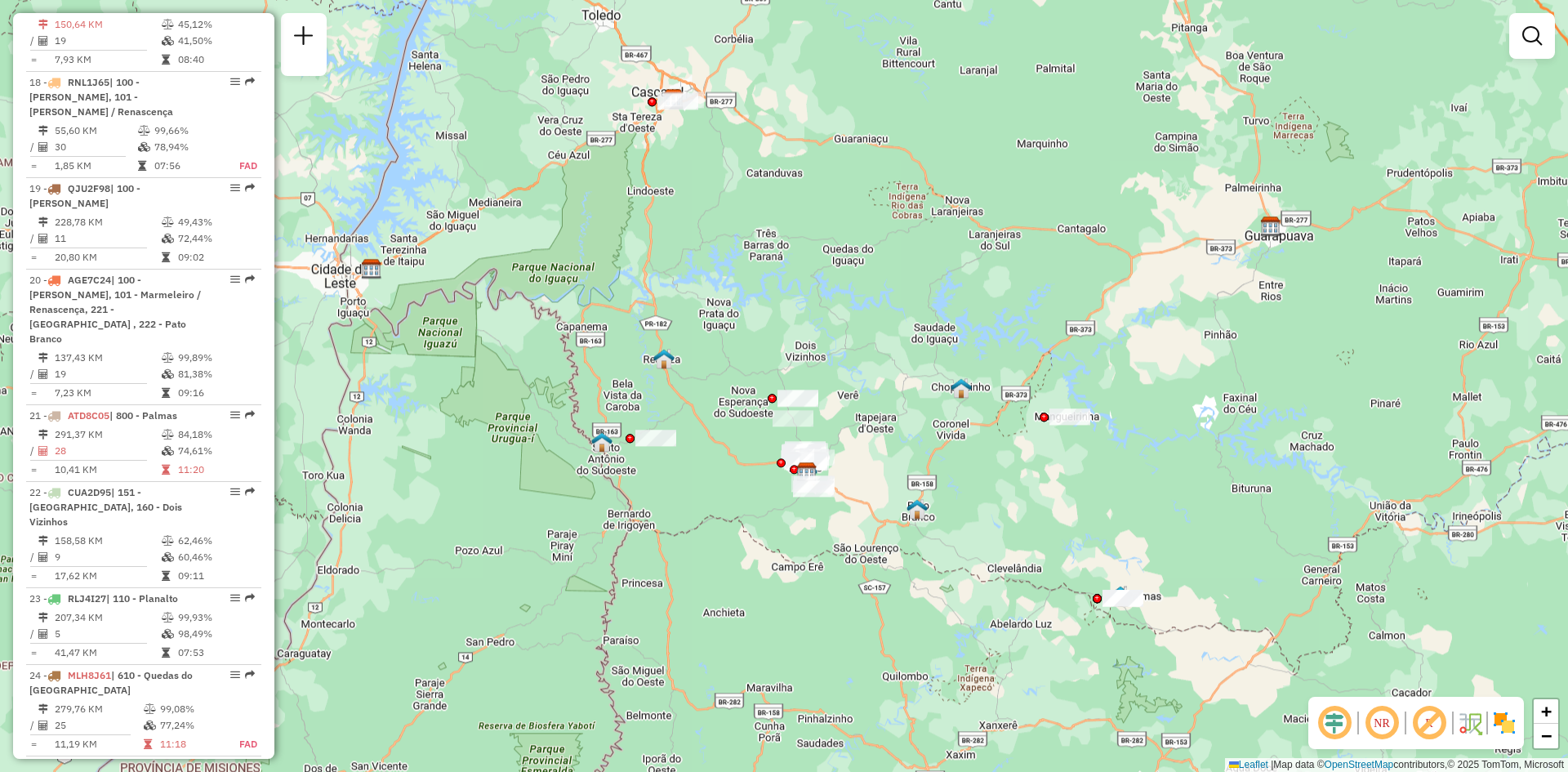
drag, startPoint x: 779, startPoint y: 311, endPoint x: 778, endPoint y: 329, distance: 18.0
click at [779, 329] on div "Janela de atendimento Grade de atendimento Capacidade Transportadoras Veículos …" at bounding box center [784, 386] width 1568 height 772
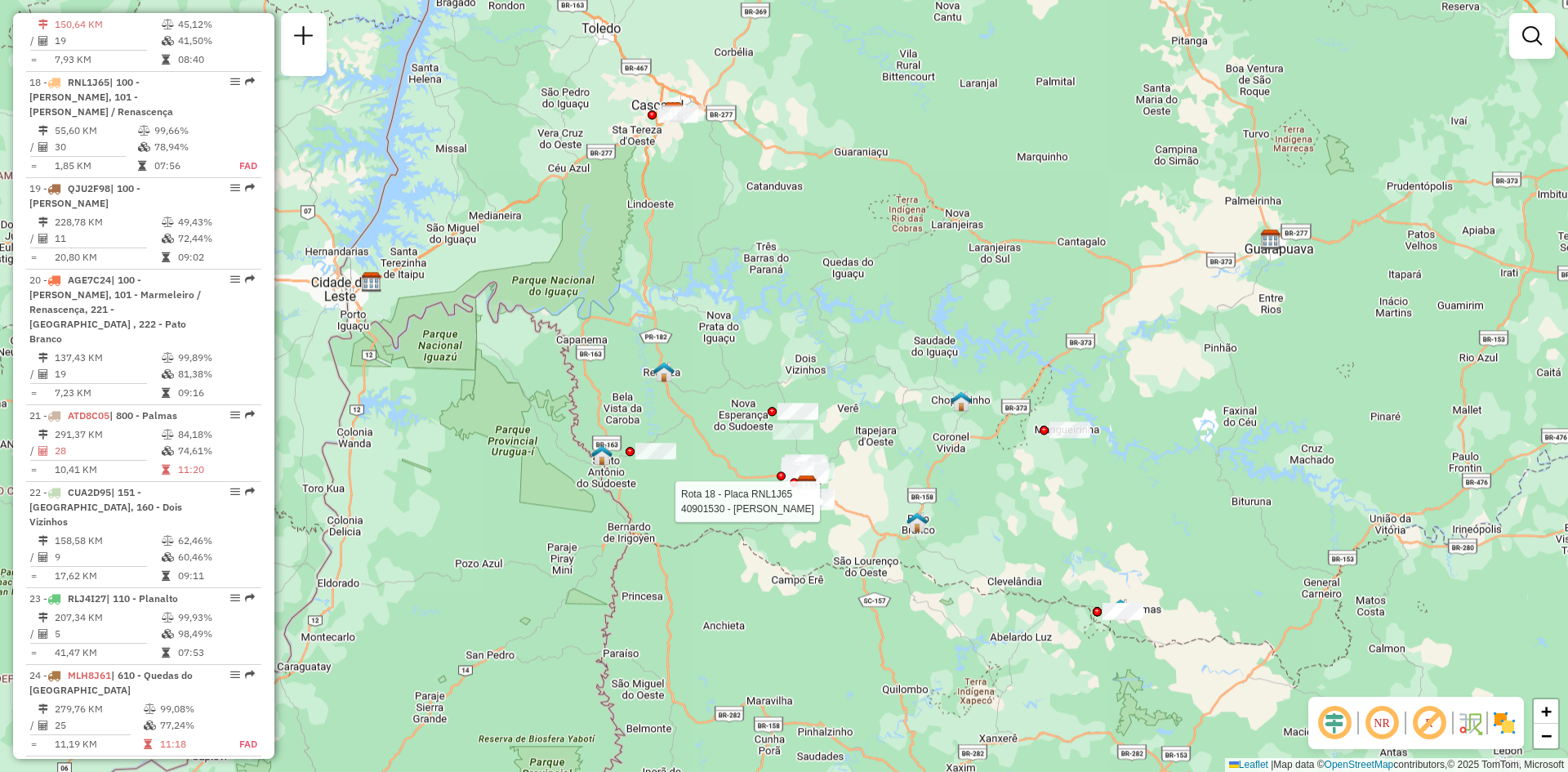
select select "**********"
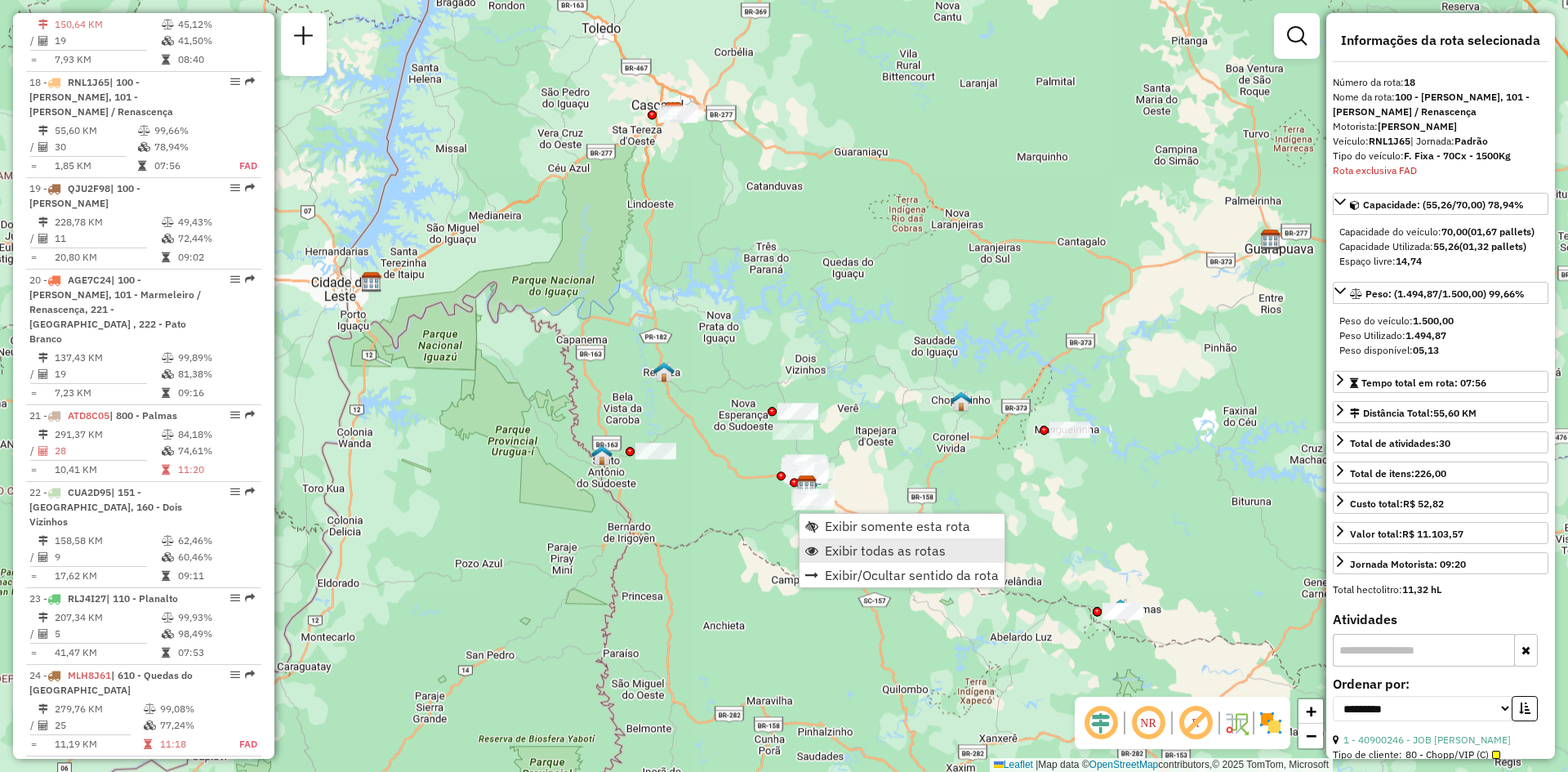
click at [886, 553] on span "Exibir todas as rotas" at bounding box center [885, 550] width 121 height 13
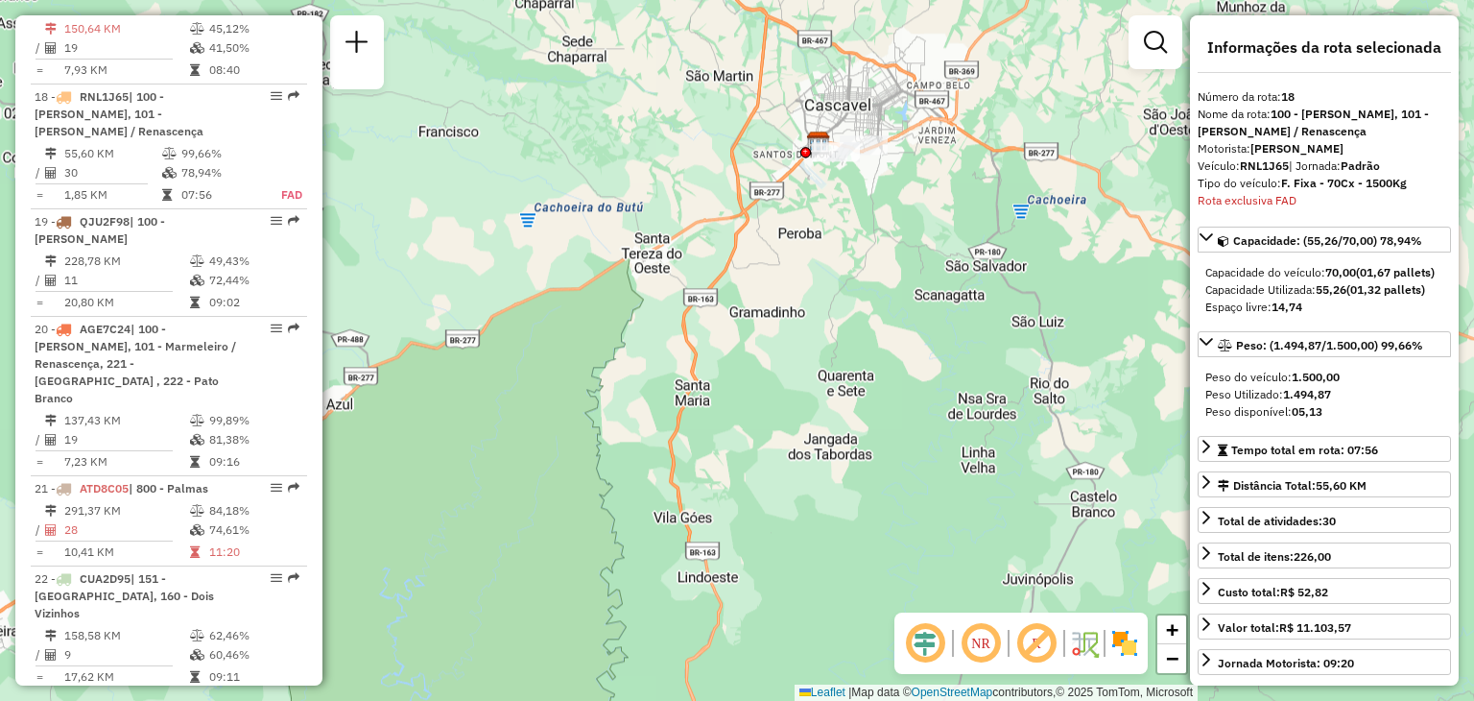
scroll to position [2607, 0]
